Goal: Transaction & Acquisition: Book appointment/travel/reservation

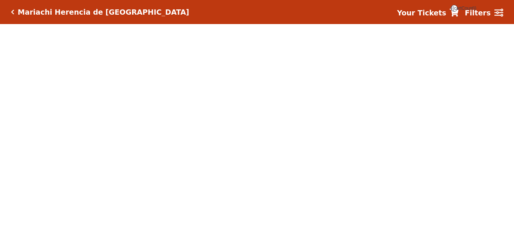
click at [113, 185] on body "Mariachi Herencia de [GEOGRAPHIC_DATA] Your Tickets {{cartCount}} Filters {{hea…" at bounding box center [257, 120] width 514 height 241
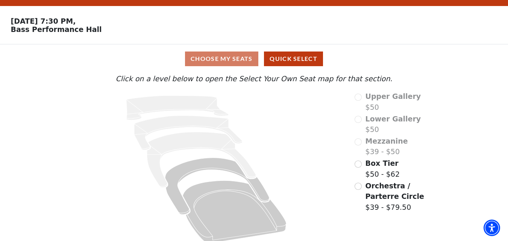
scroll to position [28, 0]
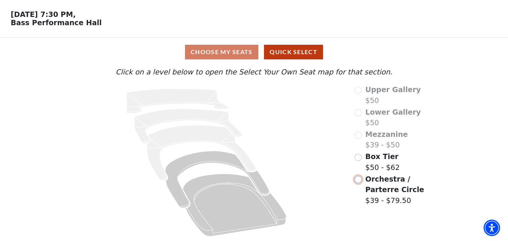
click at [359, 179] on input "Orchestra / Parterre Circle$39 - $79.50\a" at bounding box center [358, 179] width 7 height 7
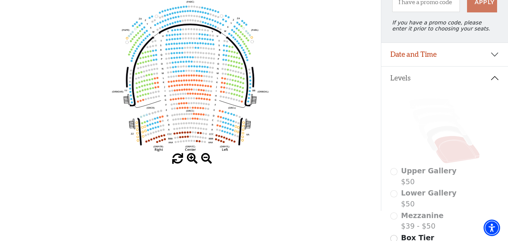
scroll to position [37, 0]
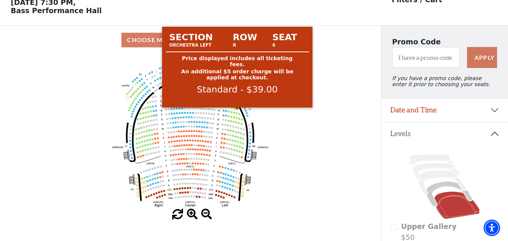
click at [237, 109] on circle at bounding box center [237, 109] width 2 height 2
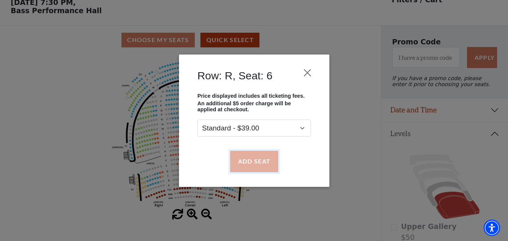
click at [254, 162] on button "Add Seat" at bounding box center [254, 161] width 48 height 21
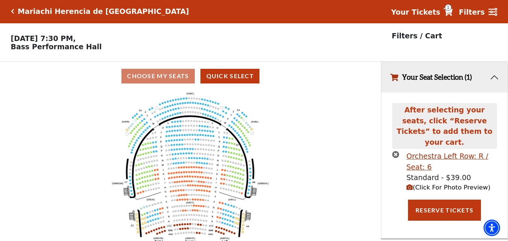
scroll to position [0, 0]
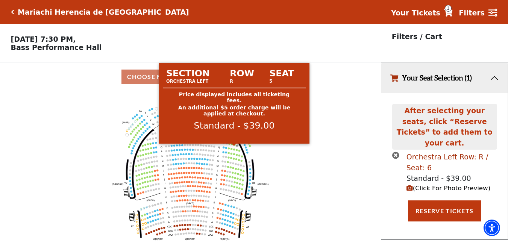
click at [234, 146] on circle at bounding box center [234, 145] width 2 height 2
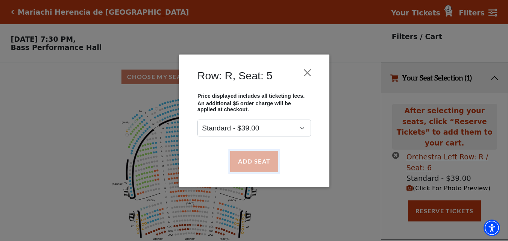
click at [258, 161] on button "Add Seat" at bounding box center [254, 161] width 48 height 21
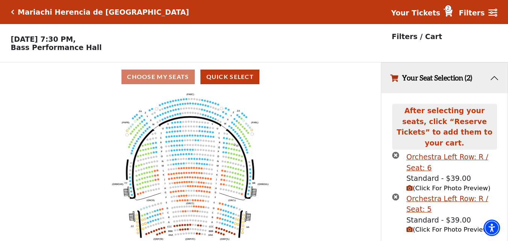
scroll to position [14, 0]
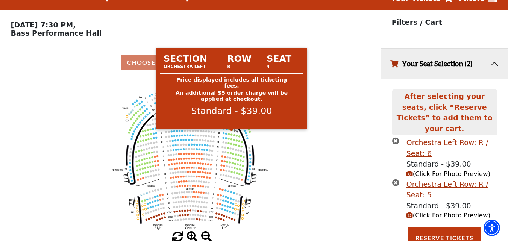
click at [232, 131] on circle at bounding box center [232, 130] width 2 height 2
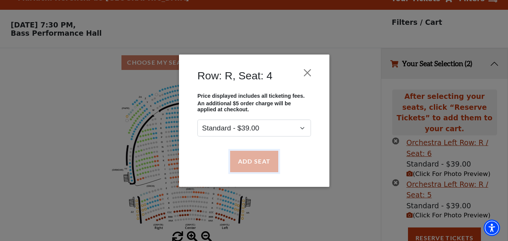
click at [255, 152] on button "Add Seat" at bounding box center [254, 161] width 48 height 21
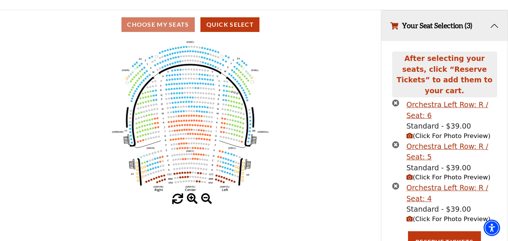
scroll to position [56, 0]
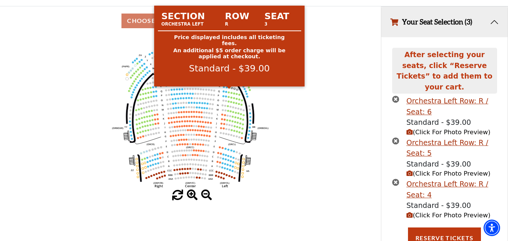
click at [229, 88] on circle at bounding box center [229, 87] width 2 height 2
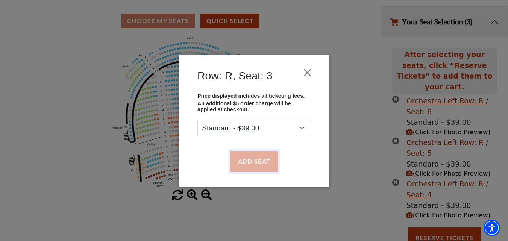
click at [269, 162] on button "Add Seat" at bounding box center [254, 161] width 48 height 21
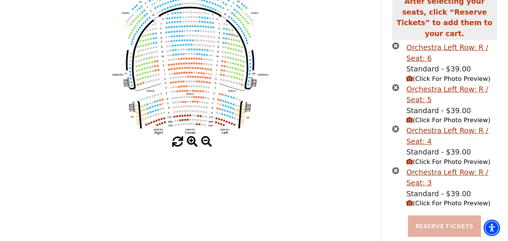
scroll to position [116, 0]
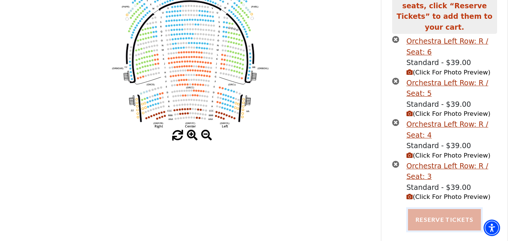
click at [438, 215] on button "Reserve Tickets" at bounding box center [444, 219] width 73 height 21
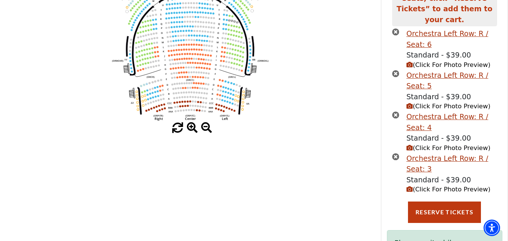
scroll to position [78, 0]
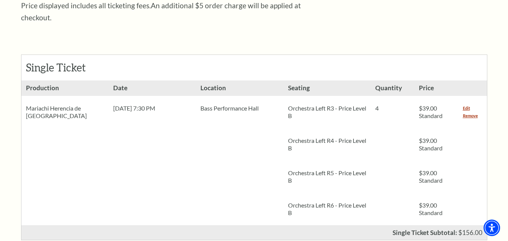
scroll to position [301, 0]
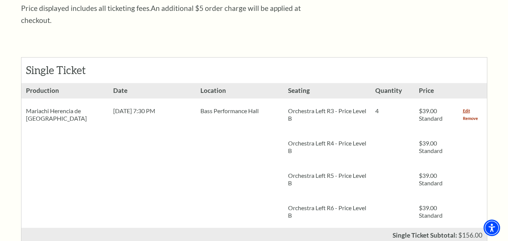
click at [469, 115] on link "Remove" at bounding box center [470, 119] width 15 height 8
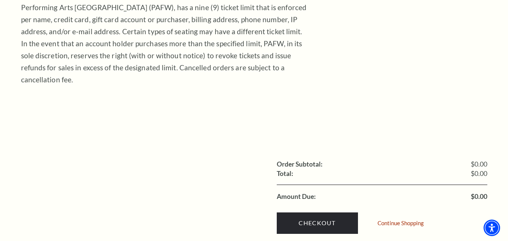
scroll to position [188, 0]
